Goal: Task Accomplishment & Management: Use online tool/utility

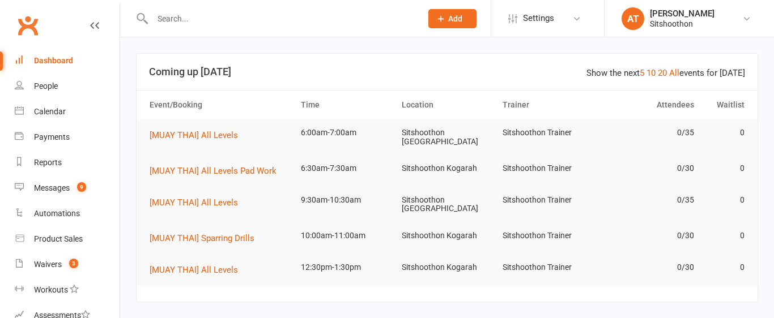
scroll to position [201, 0]
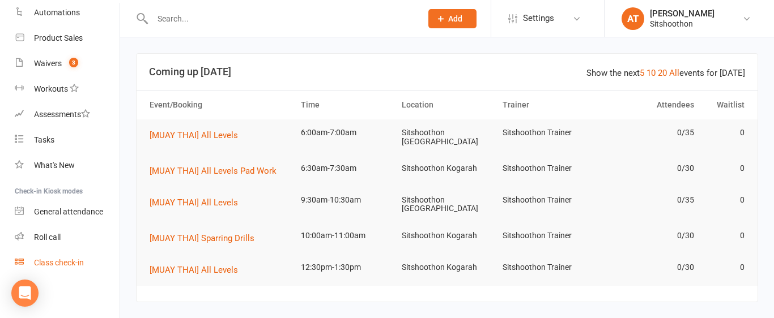
click at [39, 263] on div "Class check-in" at bounding box center [59, 262] width 50 height 9
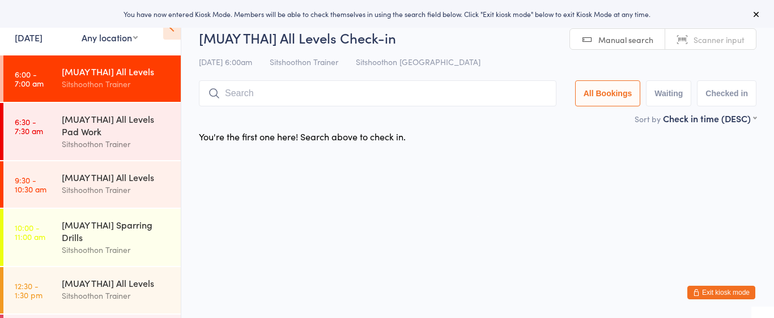
click at [84, 41] on select "Any location ST Martial Arts Arncliffe [GEOGRAPHIC_DATA] [GEOGRAPHIC_DATA]" at bounding box center [110, 37] width 56 height 12
select select "2"
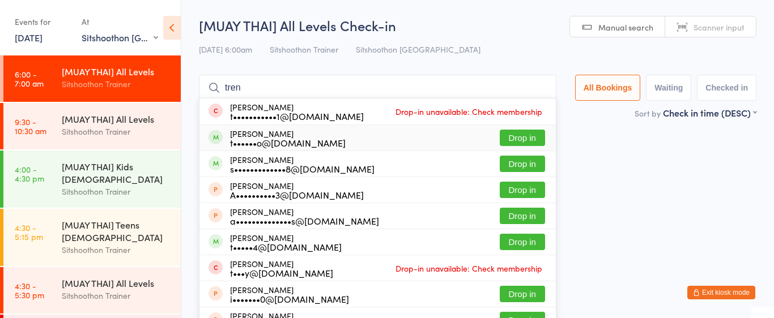
type input "tren"
click at [507, 140] on button "Drop in" at bounding box center [522, 138] width 45 height 16
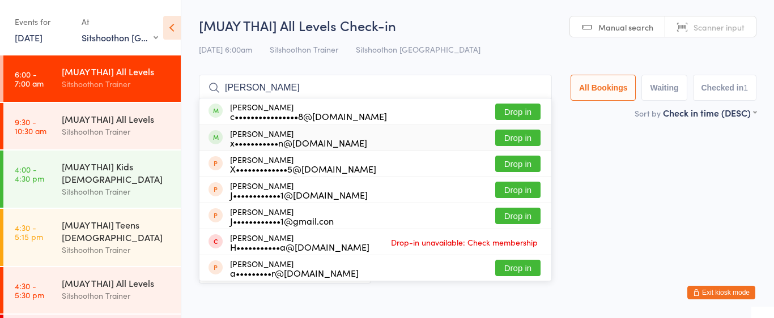
type input "[PERSON_NAME]"
click at [519, 145] on button "Drop in" at bounding box center [517, 138] width 45 height 16
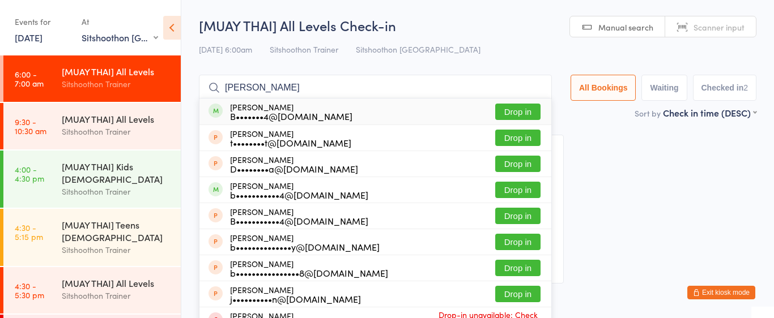
type input "[PERSON_NAME]"
click at [509, 110] on button "Drop in" at bounding box center [517, 112] width 45 height 16
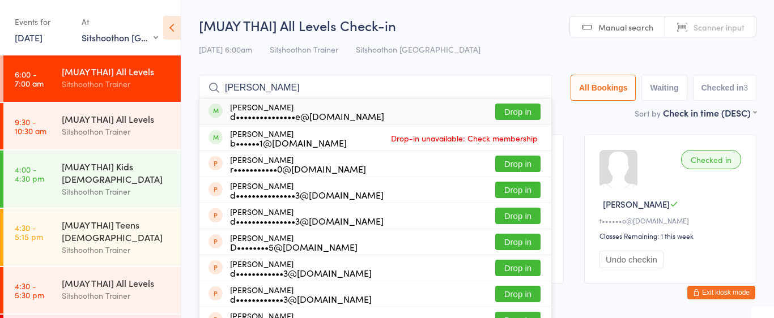
type input "[PERSON_NAME]"
click at [520, 113] on button "Drop in" at bounding box center [517, 112] width 45 height 16
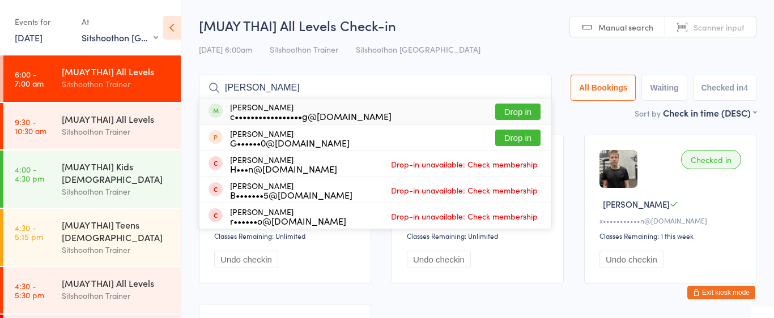
type input "[PERSON_NAME]"
click at [525, 110] on button "Drop in" at bounding box center [517, 112] width 45 height 16
